Goal: Information Seeking & Learning: Compare options

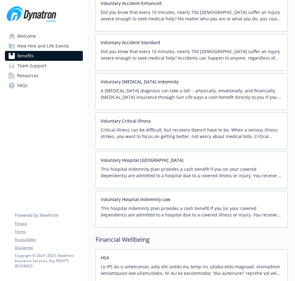
scroll to position [678, 0]
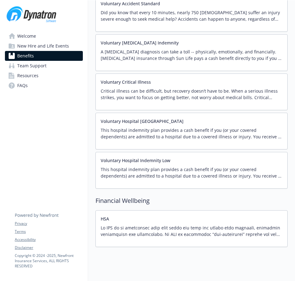
click at [64, 35] on link "Welcome" at bounding box center [44, 36] width 78 height 10
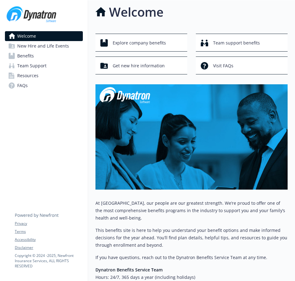
scroll to position [88, 0]
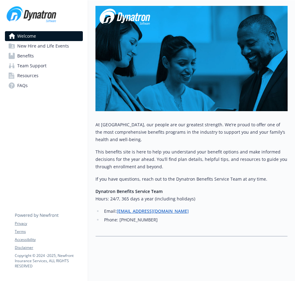
click at [61, 47] on span "New Hire and Life Events" at bounding box center [43, 46] width 52 height 10
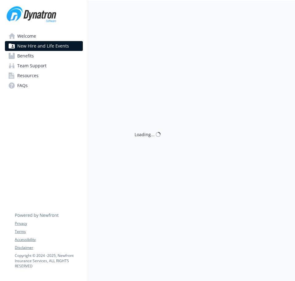
scroll to position [88, 0]
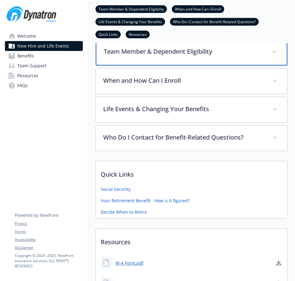
click at [213, 46] on div "Team Member & Dependent Eligibility" at bounding box center [192, 52] width 192 height 27
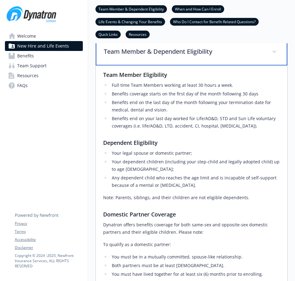
click at [213, 48] on p "Team Member & Dependent Eligibility" at bounding box center [184, 51] width 161 height 9
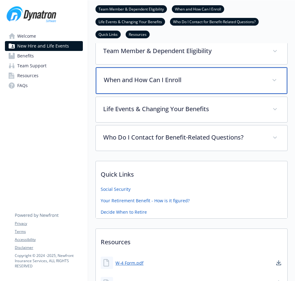
click at [203, 72] on div "When and How Can I Enroll" at bounding box center [192, 80] width 192 height 27
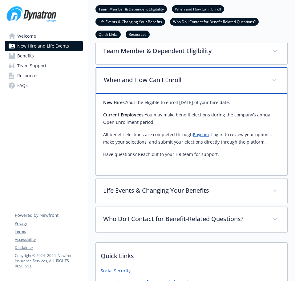
click at [203, 84] on p "When and How Can I Enroll" at bounding box center [184, 79] width 161 height 9
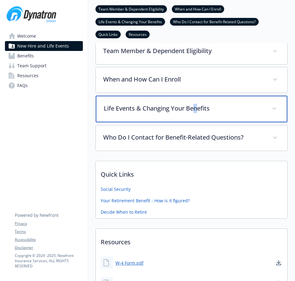
click at [197, 102] on div "Life Events & Changing Your Benefits" at bounding box center [192, 109] width 192 height 27
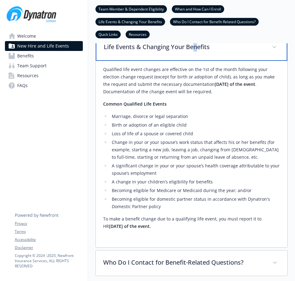
scroll to position [150, 0]
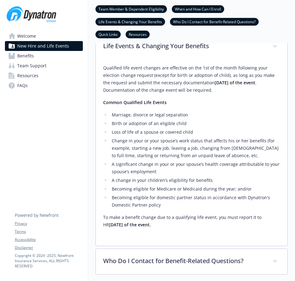
click at [200, 73] on p "Qualified life event changes are effective on the 1st of the month following yo…" at bounding box center [191, 79] width 177 height 30
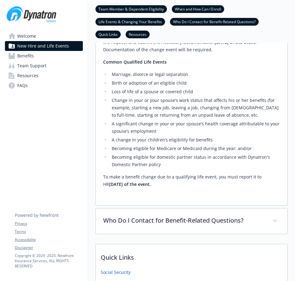
scroll to position [273, 0]
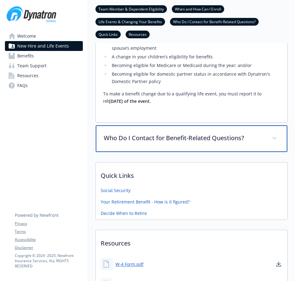
click at [199, 141] on p "Who Do I Contact for Benefit-Related Questions?" at bounding box center [184, 137] width 161 height 9
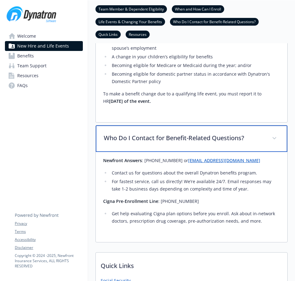
click at [200, 140] on p "Who Do I Contact for Benefit-Related Questions?" at bounding box center [184, 137] width 161 height 9
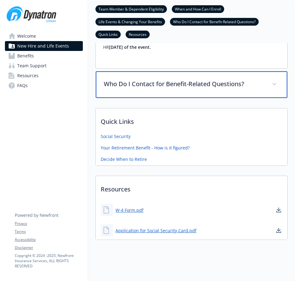
scroll to position [335, 0]
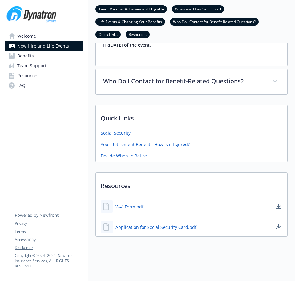
click at [26, 59] on span "Benefits" at bounding box center [25, 56] width 17 height 10
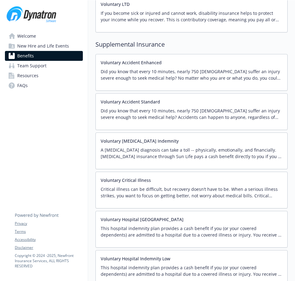
click at [21, 40] on span "Welcome" at bounding box center [26, 36] width 19 height 10
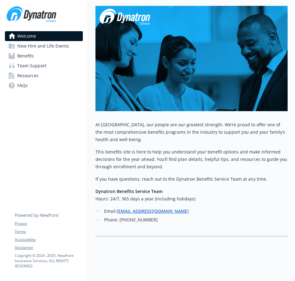
click at [40, 79] on link "Resources" at bounding box center [44, 76] width 78 height 10
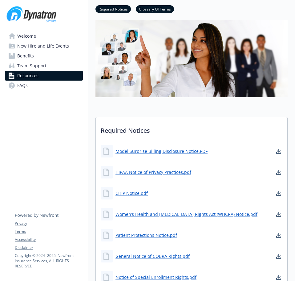
scroll to position [31, 0]
click at [16, 31] on link "Welcome" at bounding box center [44, 36] width 78 height 10
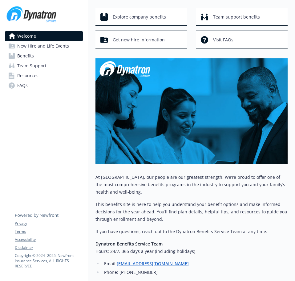
click at [42, 53] on link "Benefits" at bounding box center [44, 56] width 78 height 10
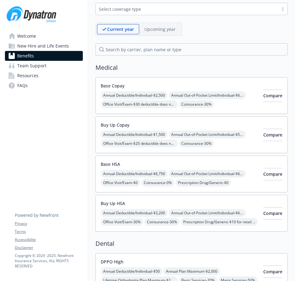
click at [44, 49] on span "New Hire and Life Events" at bounding box center [43, 46] width 52 height 10
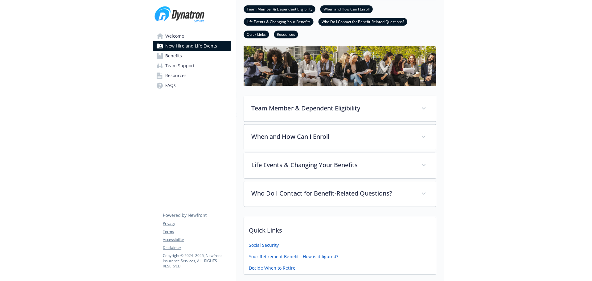
scroll to position [147, 0]
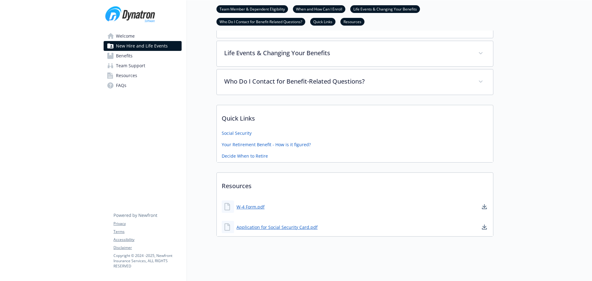
click at [125, 56] on span "Benefits" at bounding box center [124, 56] width 17 height 10
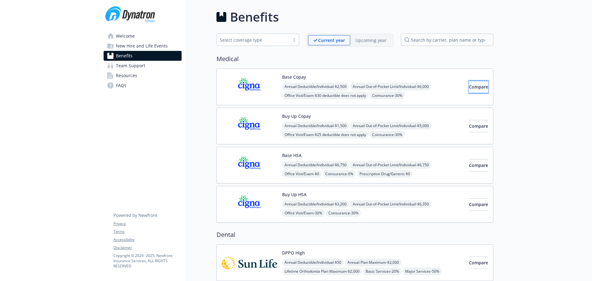
click at [295, 84] on span "Compare" at bounding box center [478, 87] width 19 height 6
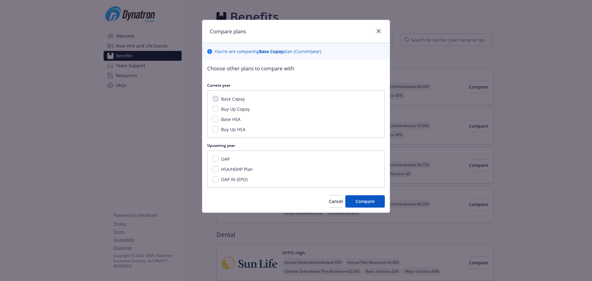
click at [295, 30] on div at bounding box center [378, 31] width 10 height 8
click at [295, 31] on icon "close" at bounding box center [379, 31] width 4 height 4
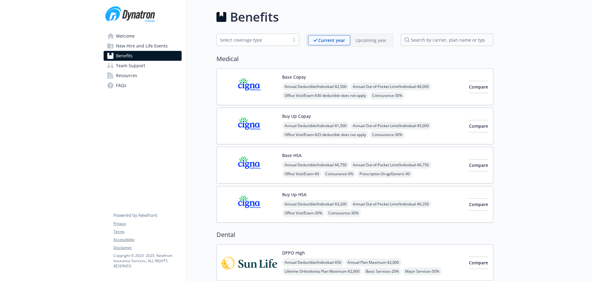
click at [295, 88] on span "Annual Out-of-Pocket Limit/Individual - $6,000" at bounding box center [390, 87] width 81 height 8
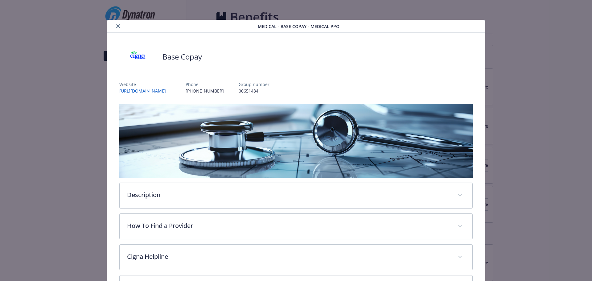
scroll to position [19, 0]
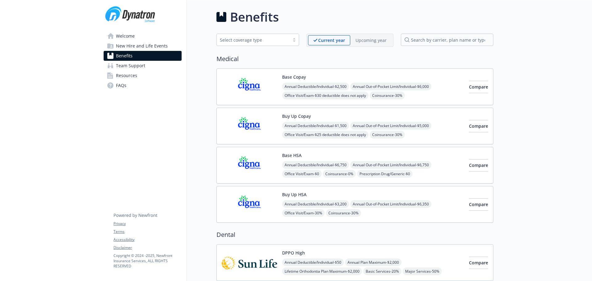
drag, startPoint x: 577, startPoint y: 96, endPoint x: 504, endPoint y: 92, distance: 72.6
click at [295, 119] on div "Buy Up Copay Annual Deductible/Individual - $1,500 Annual Out-of-Pocket Limit/I…" at bounding box center [373, 126] width 182 height 26
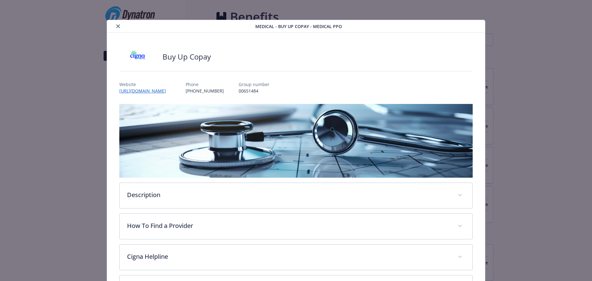
scroll to position [19, 0]
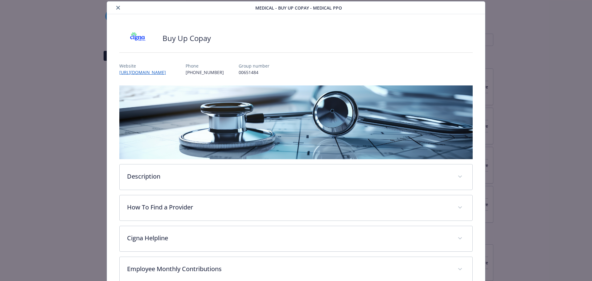
drag, startPoint x: 512, startPoint y: 80, endPoint x: 499, endPoint y: 81, distance: 13.3
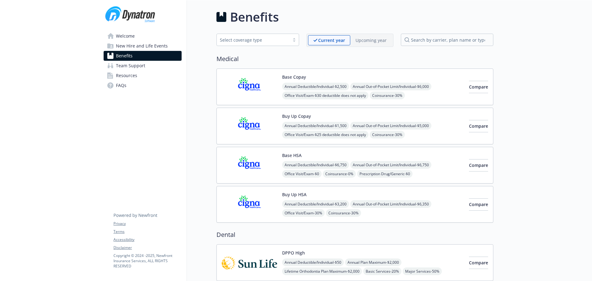
click at [295, 168] on span "Annual Out-of-Pocket Limit/Individual - $6,750" at bounding box center [390, 165] width 81 height 8
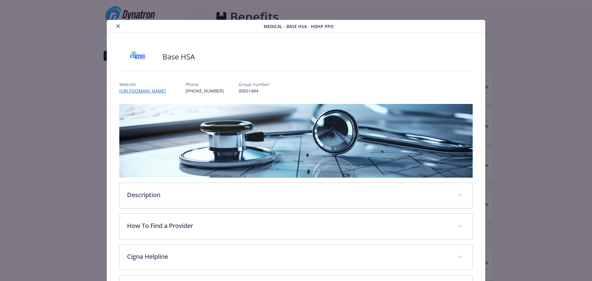
scroll to position [19, 0]
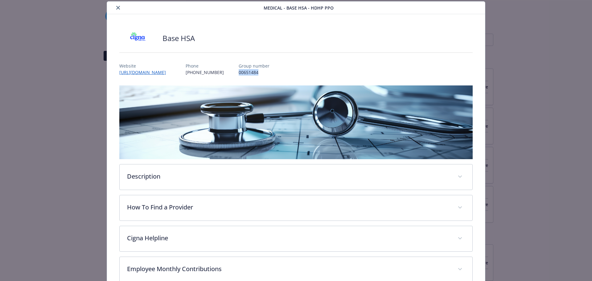
drag, startPoint x: 252, startPoint y: 75, endPoint x: 231, endPoint y: 72, distance: 21.4
click at [239, 72] on p "00651484" at bounding box center [254, 72] width 31 height 6
copy p "00651484"
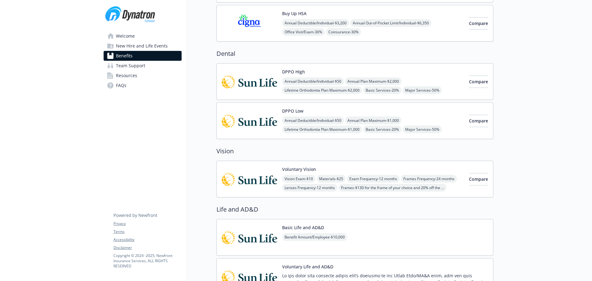
scroll to position [185, 0]
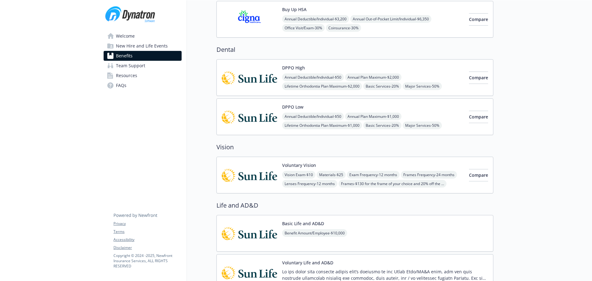
click at [152, 121] on div "Welcome New Hire and Life Events Benefits Team Support Resources FAQs Privacy T…" at bounding box center [143, 280] width 88 height 930
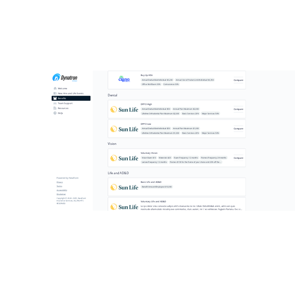
scroll to position [0, 0]
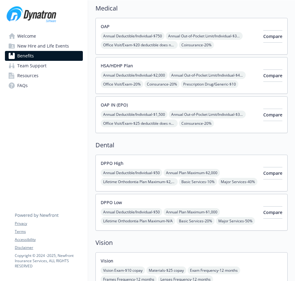
scroll to position [93, 0]
